Goal: Navigation & Orientation: Find specific page/section

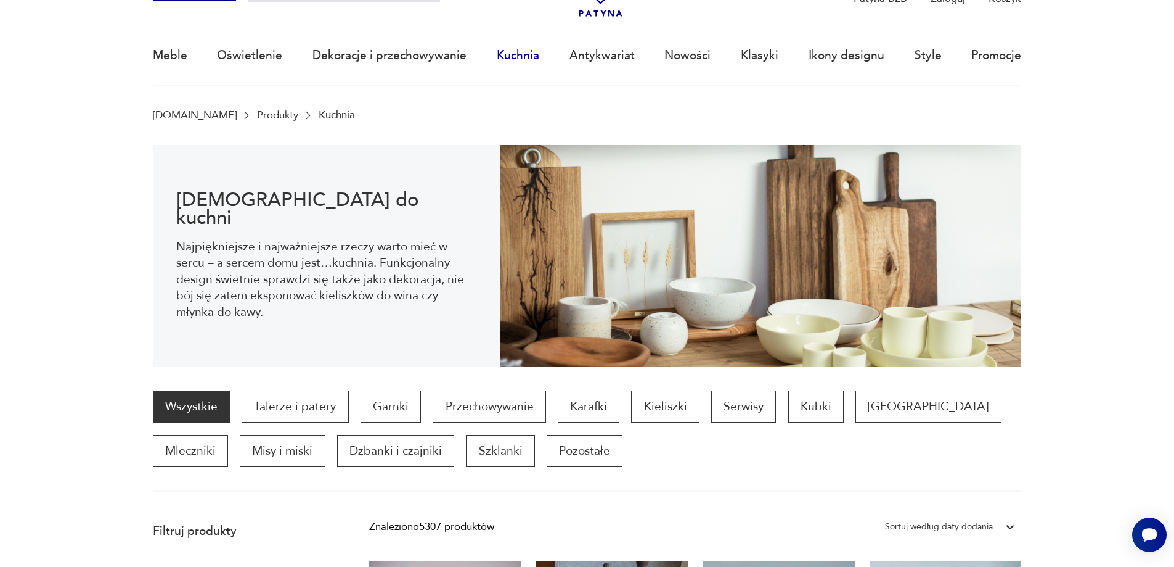
scroll to position [102, 0]
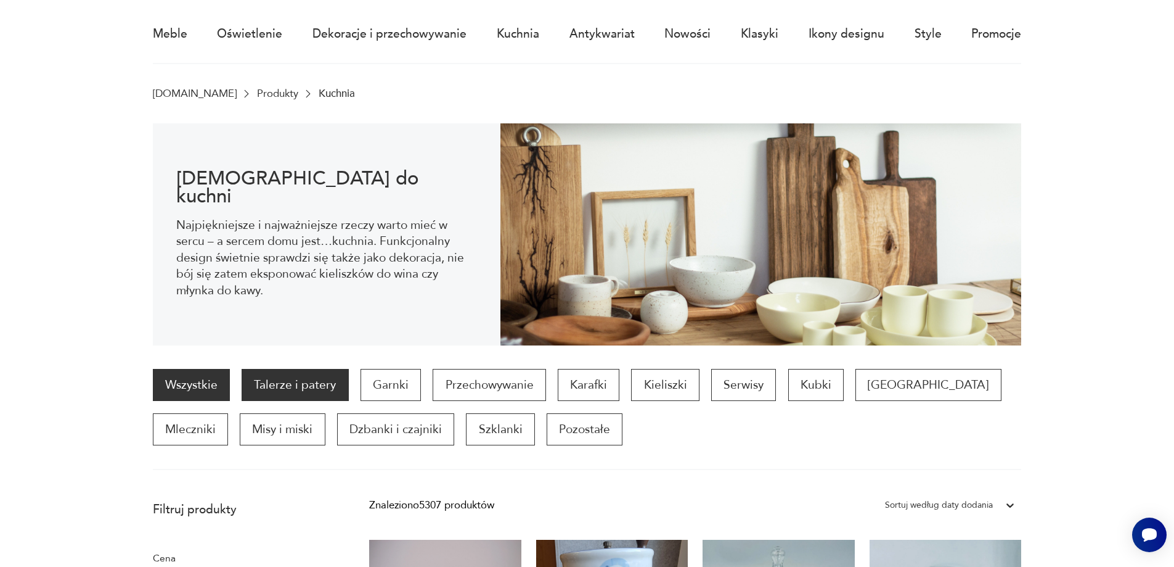
click at [312, 391] on p "Talerze i patery" at bounding box center [295, 385] width 107 height 32
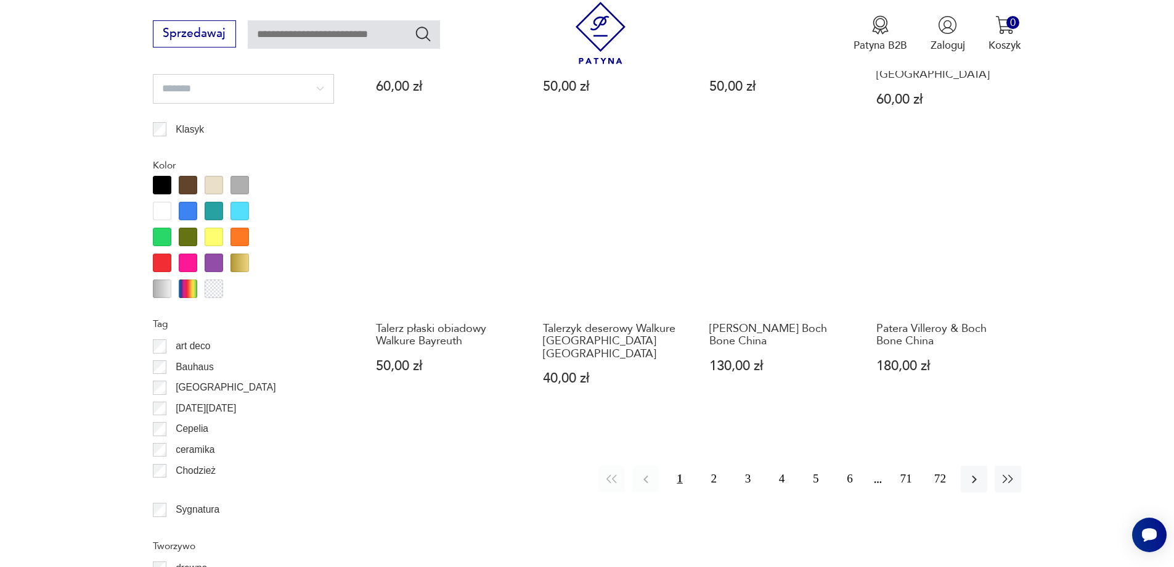
scroll to position [1397, 0]
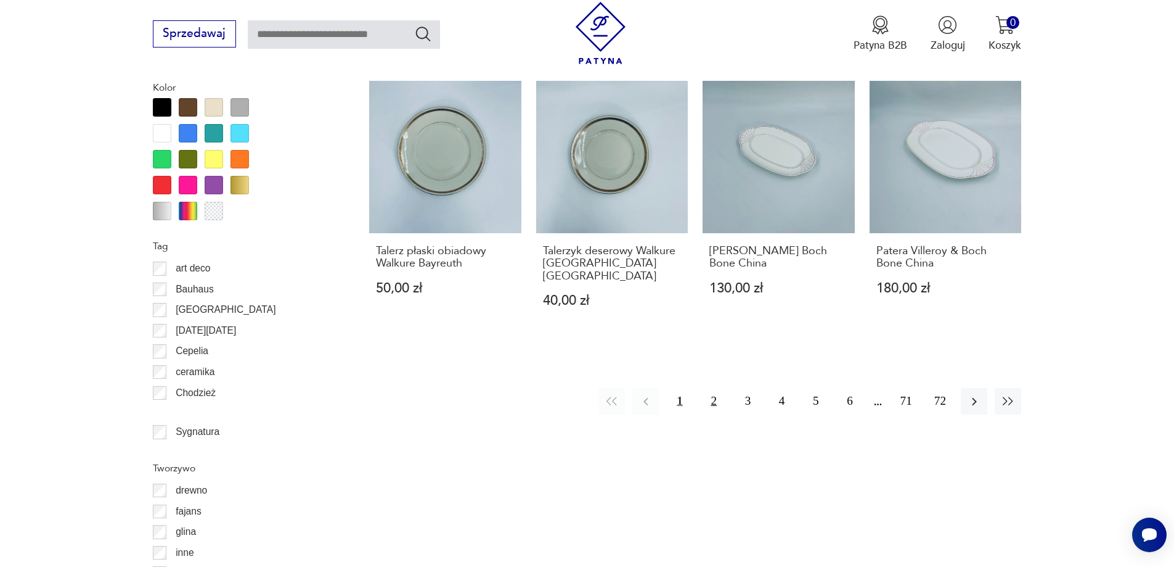
click at [713, 388] on button "2" at bounding box center [714, 401] width 27 height 27
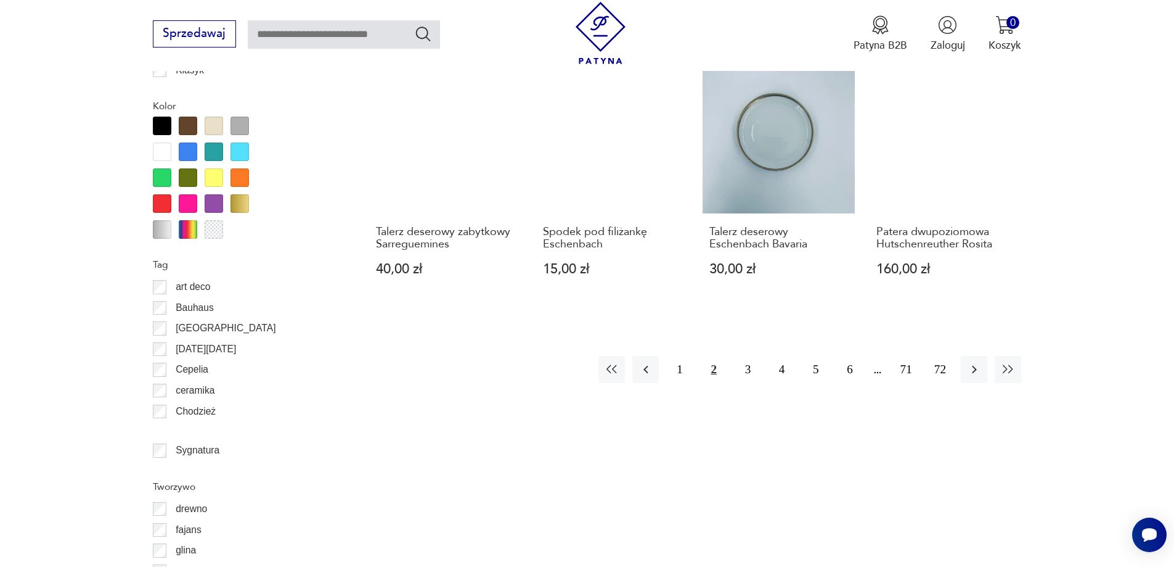
scroll to position [1458, 0]
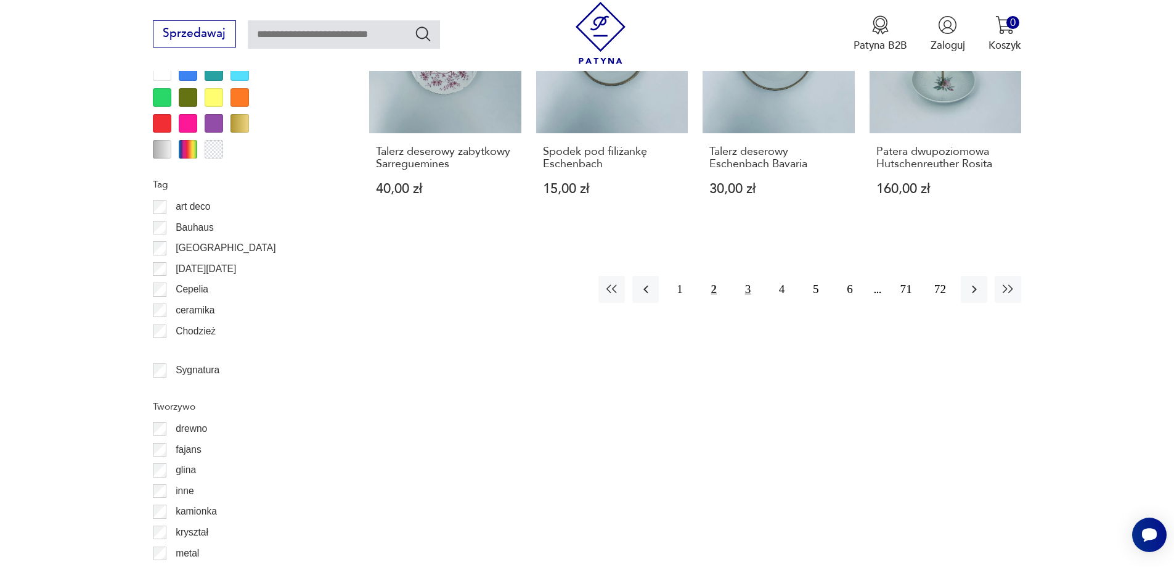
click at [744, 290] on button "3" at bounding box center [748, 289] width 27 height 27
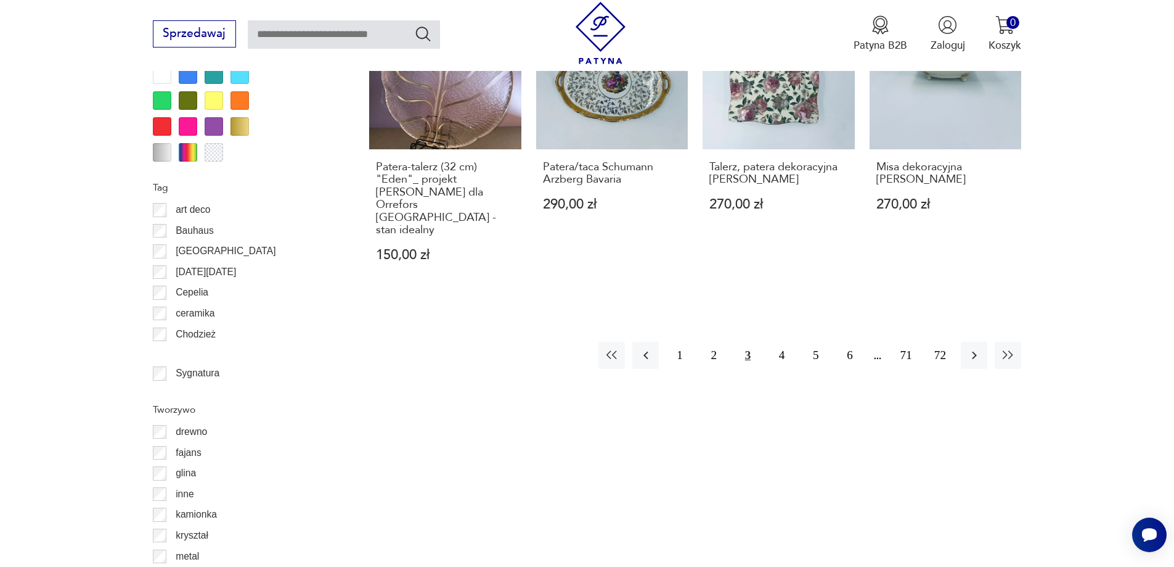
scroll to position [1458, 0]
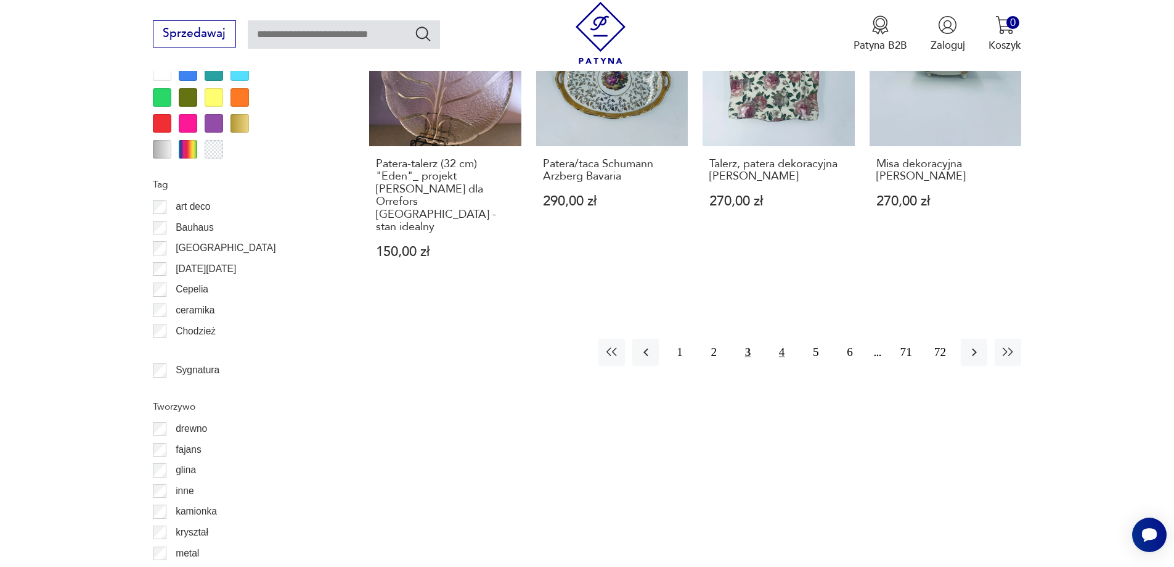
click at [782, 338] on button "4" at bounding box center [782, 351] width 27 height 27
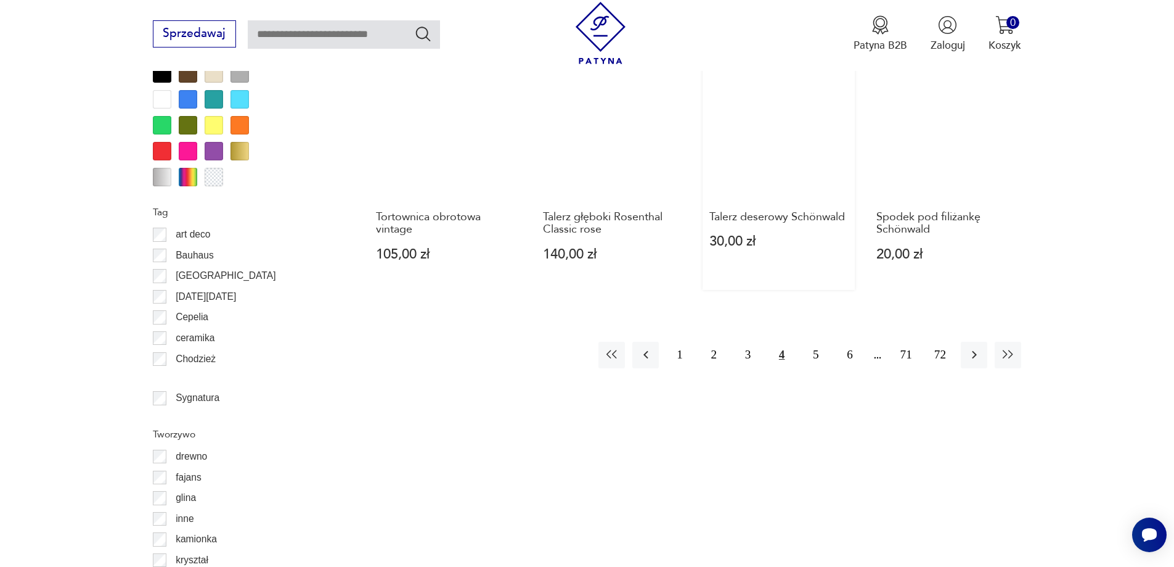
scroll to position [1458, 0]
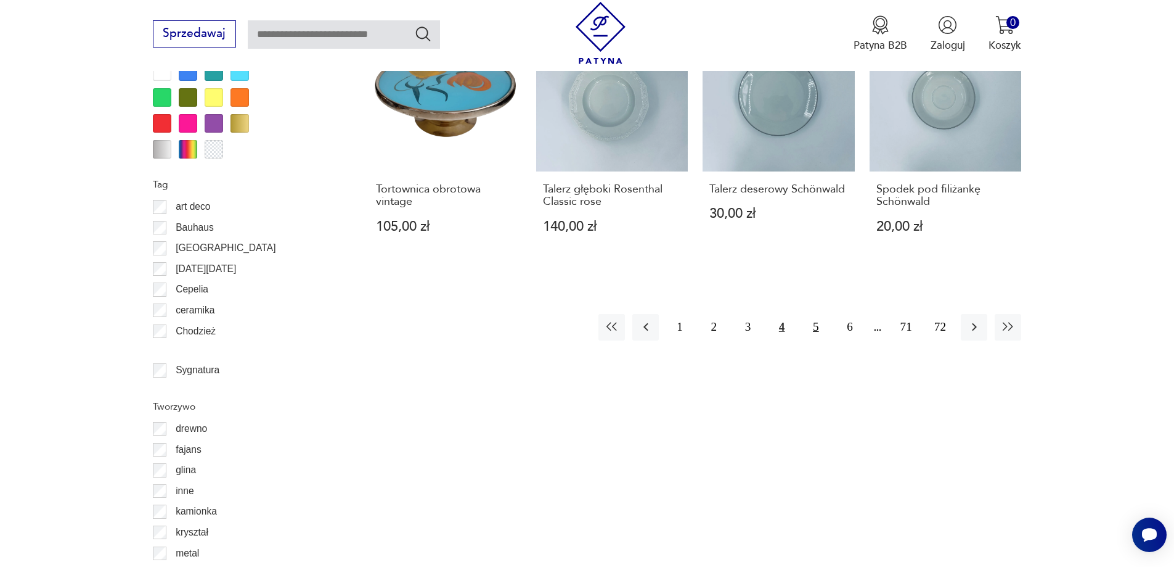
click at [812, 318] on button "5" at bounding box center [816, 327] width 27 height 27
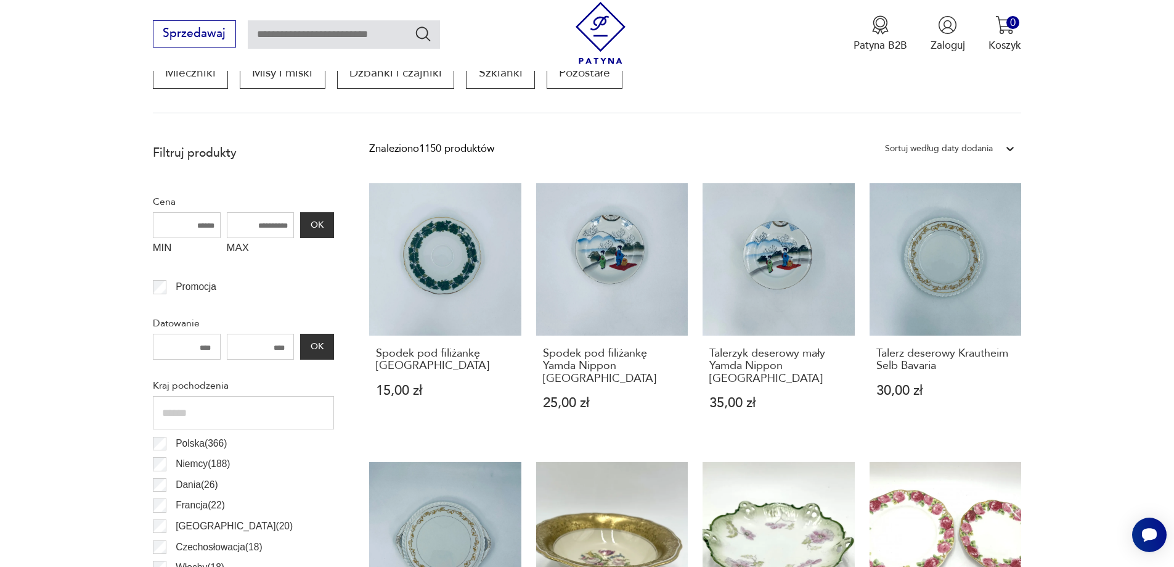
scroll to position [349, 0]
